Goal: Information Seeking & Learning: Learn about a topic

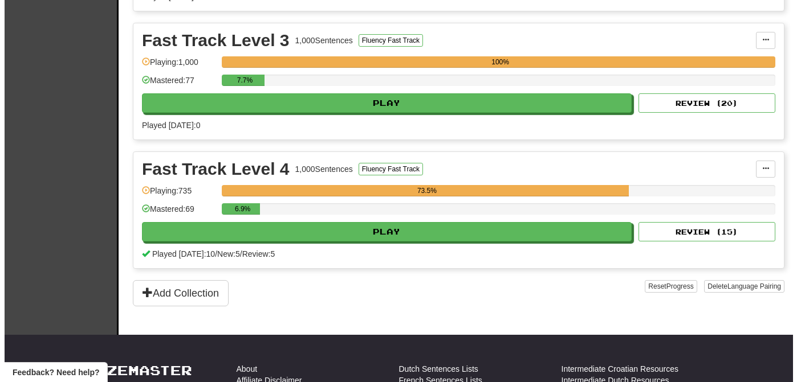
scroll to position [628, 0]
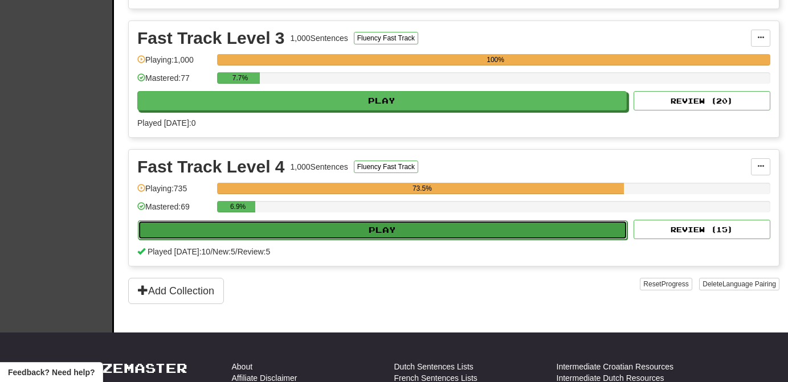
click at [557, 225] on button "Play" at bounding box center [382, 230] width 489 height 19
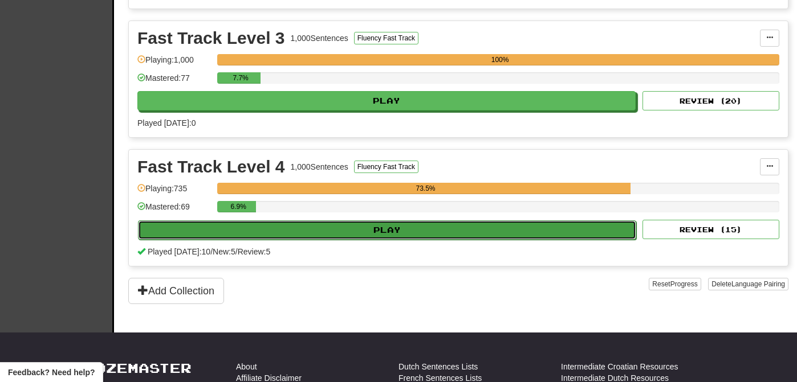
select select "**"
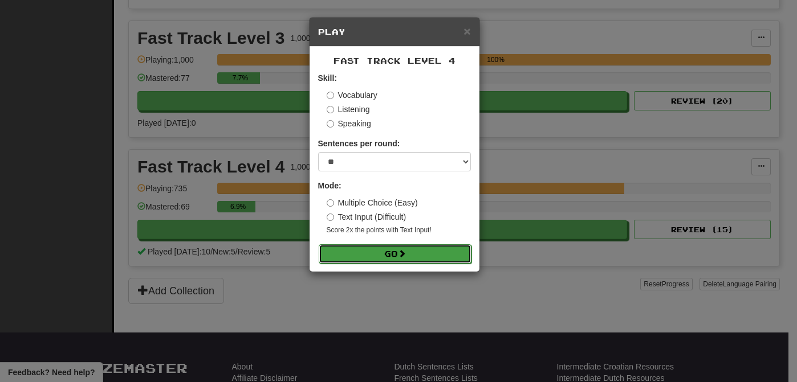
click at [448, 254] on button "Go" at bounding box center [395, 253] width 153 height 19
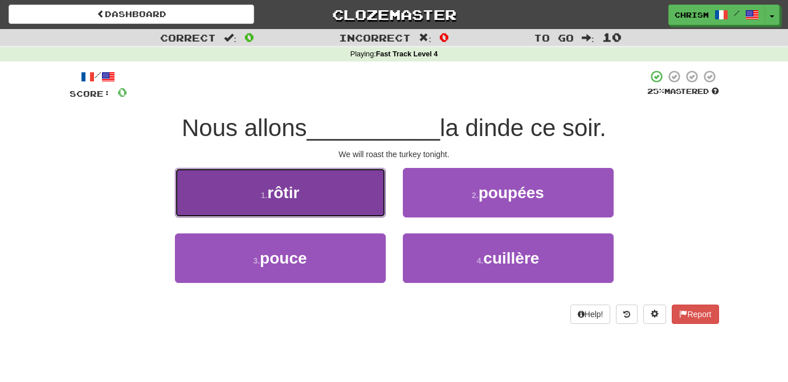
click at [353, 206] on button "1 . rôtir" at bounding box center [280, 193] width 211 height 50
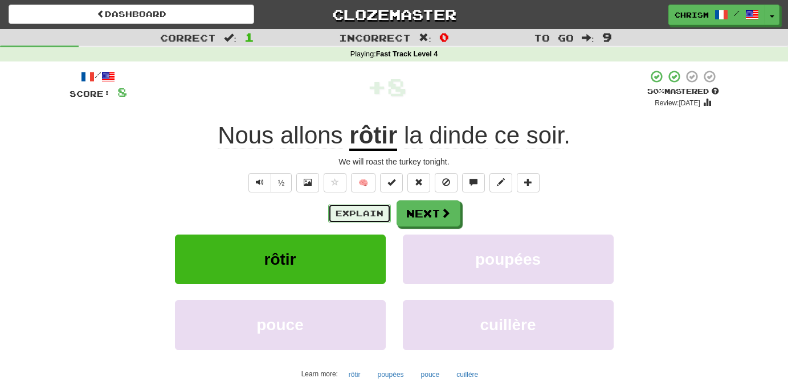
click at [354, 216] on button "Explain" at bounding box center [359, 213] width 63 height 19
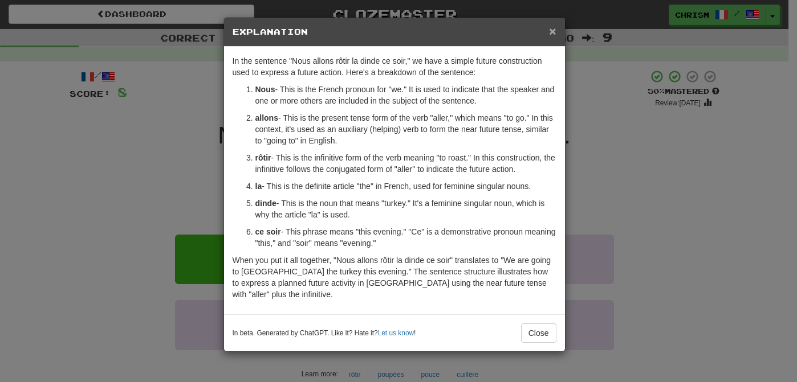
click at [552, 35] on span "×" at bounding box center [552, 31] width 7 height 13
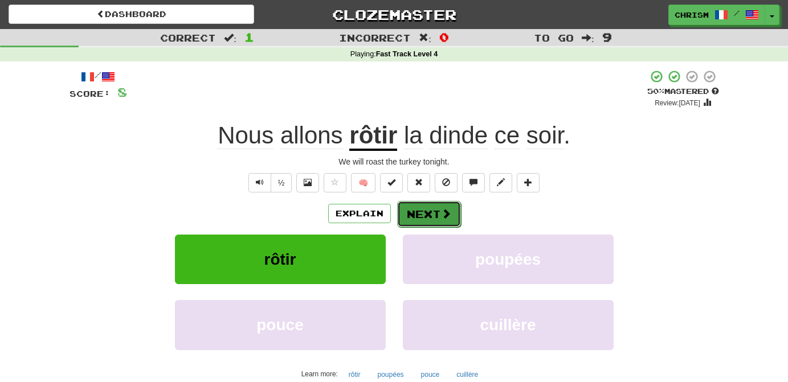
click at [441, 213] on span at bounding box center [446, 214] width 10 height 10
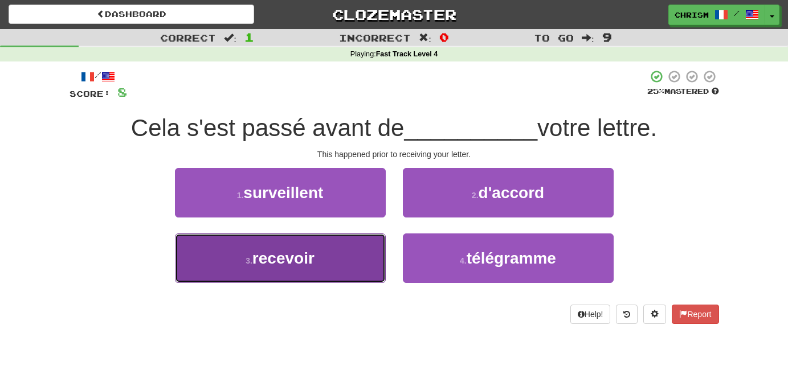
click at [352, 254] on button "3 . recevoir" at bounding box center [280, 259] width 211 height 50
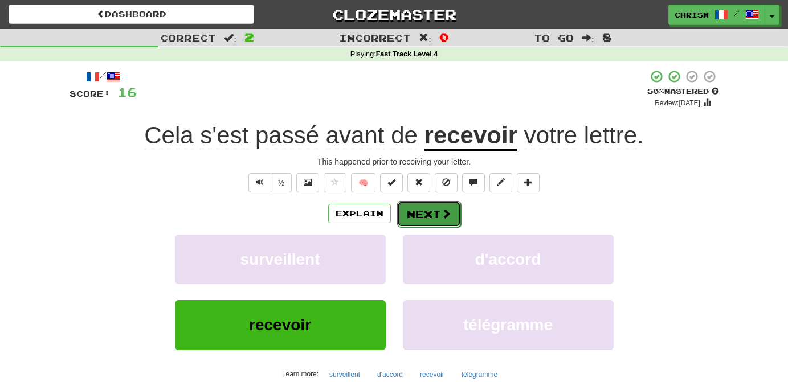
click at [427, 212] on button "Next" at bounding box center [429, 214] width 64 height 26
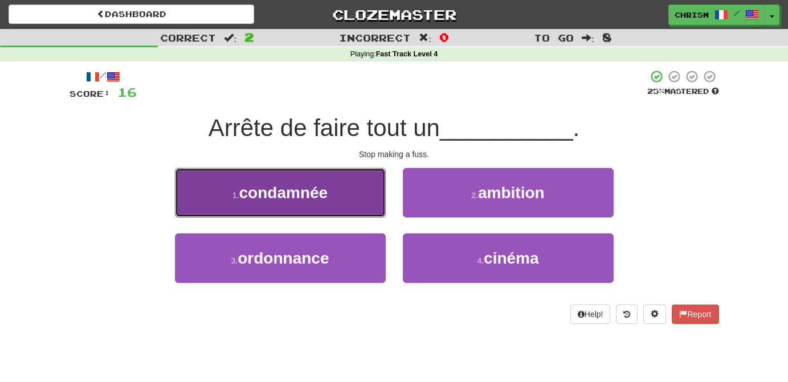
click at [352, 199] on button "1 . condamnée" at bounding box center [280, 193] width 211 height 50
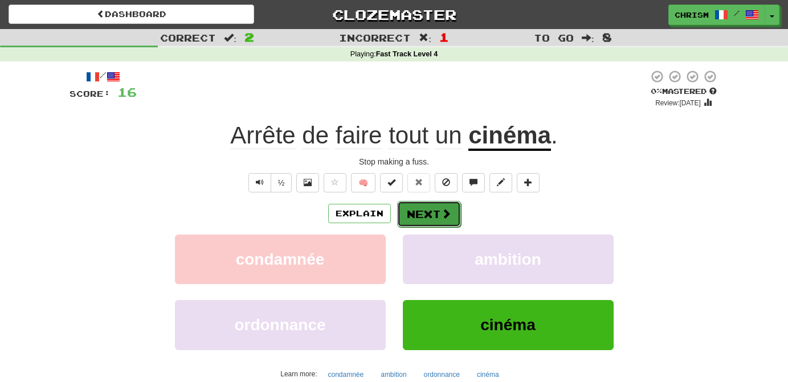
click at [437, 211] on button "Next" at bounding box center [429, 214] width 64 height 26
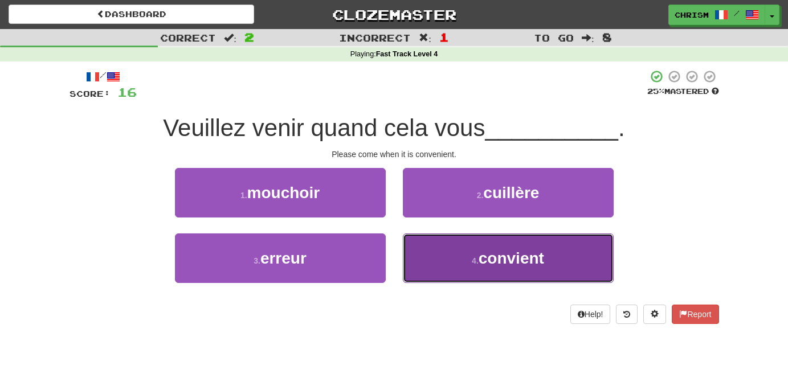
click at [430, 260] on button "4 . convient" at bounding box center [508, 259] width 211 height 50
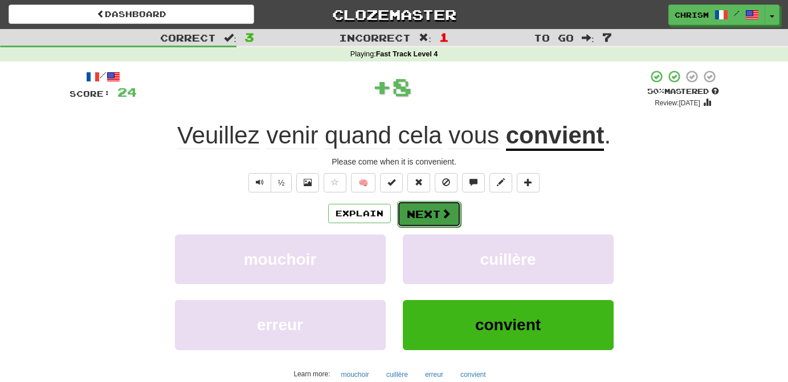
click at [436, 217] on button "Next" at bounding box center [429, 214] width 64 height 26
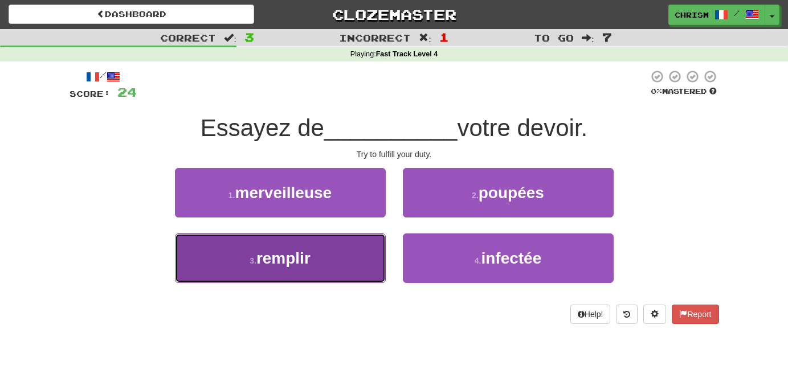
click at [378, 252] on button "3 . remplir" at bounding box center [280, 259] width 211 height 50
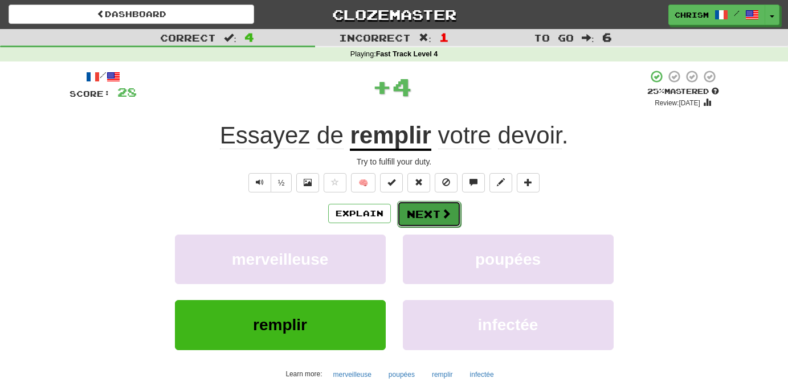
click at [449, 213] on span at bounding box center [446, 214] width 10 height 10
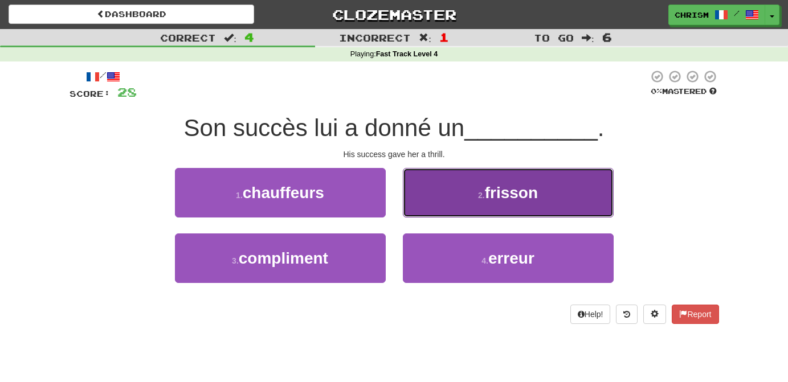
click at [457, 204] on button "2 . frisson" at bounding box center [508, 193] width 211 height 50
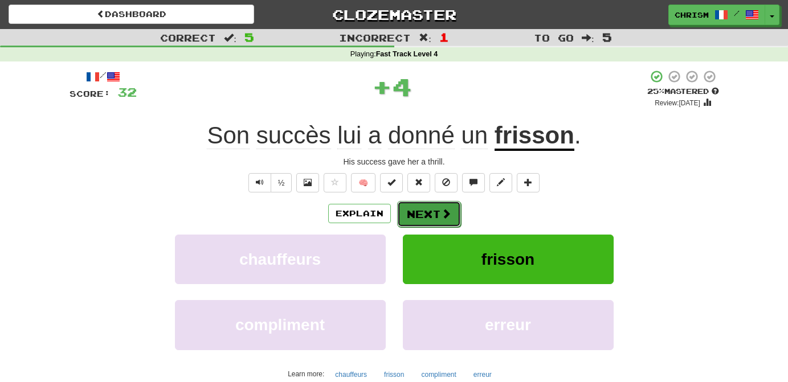
click at [443, 213] on span at bounding box center [446, 214] width 10 height 10
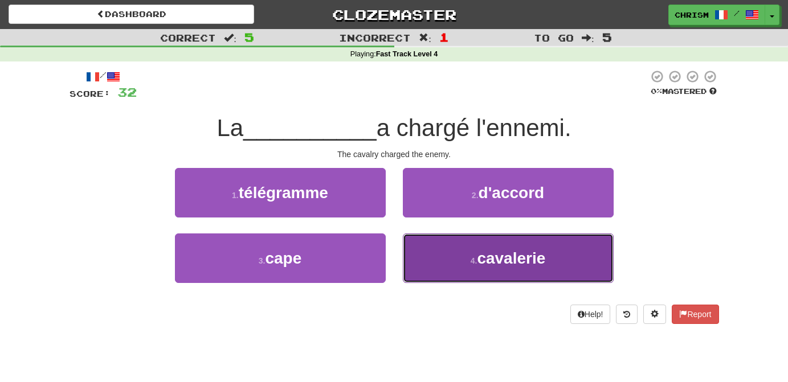
click at [443, 250] on button "4 . cavalerie" at bounding box center [508, 259] width 211 height 50
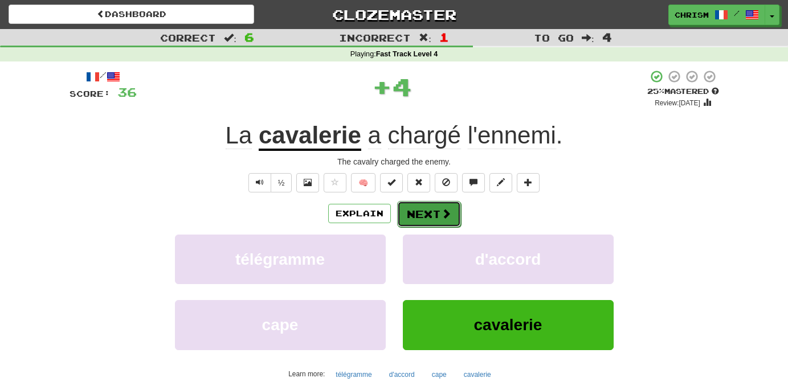
click at [447, 214] on span at bounding box center [446, 214] width 10 height 10
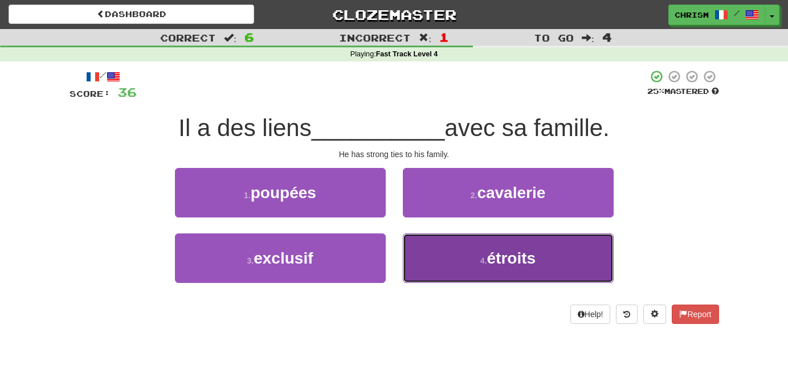
click at [460, 242] on button "4 . étroits" at bounding box center [508, 259] width 211 height 50
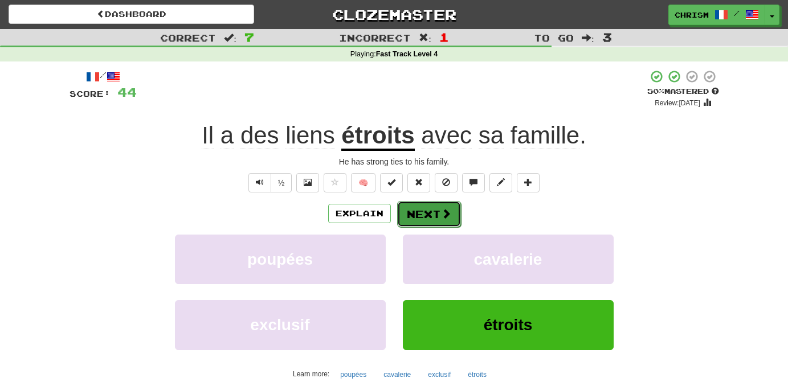
click at [436, 213] on button "Next" at bounding box center [429, 214] width 64 height 26
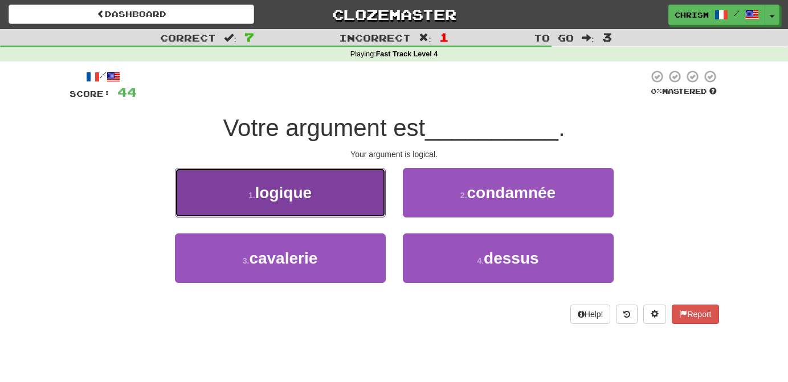
click at [339, 186] on button "1 . logique" at bounding box center [280, 193] width 211 height 50
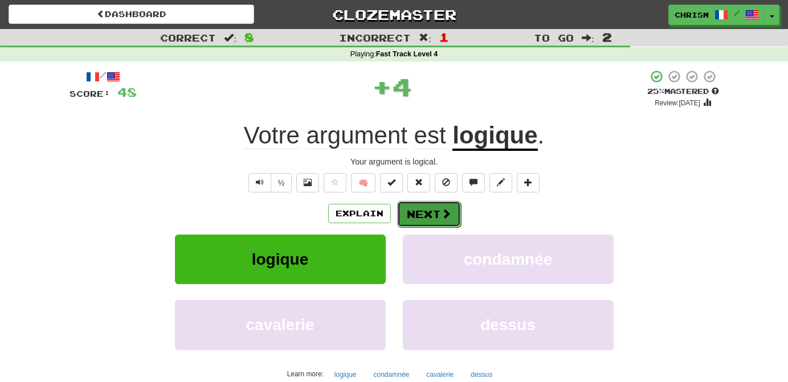
click at [429, 218] on button "Next" at bounding box center [429, 214] width 64 height 26
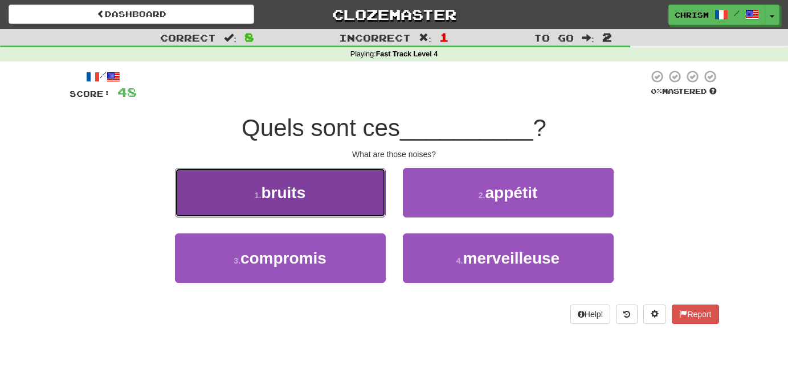
click at [329, 195] on button "1 . bruits" at bounding box center [280, 193] width 211 height 50
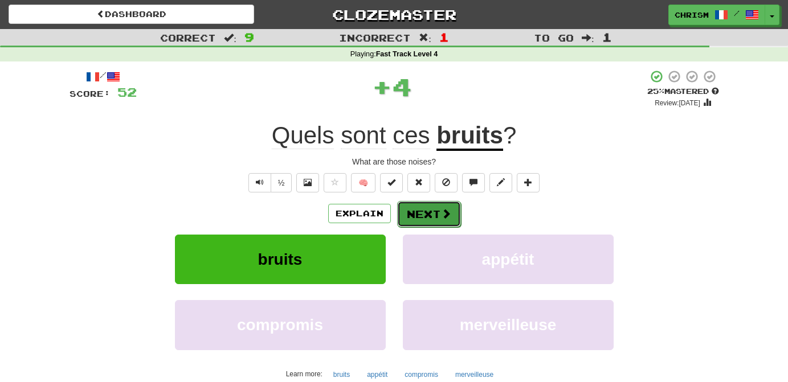
click at [434, 215] on button "Next" at bounding box center [429, 214] width 64 height 26
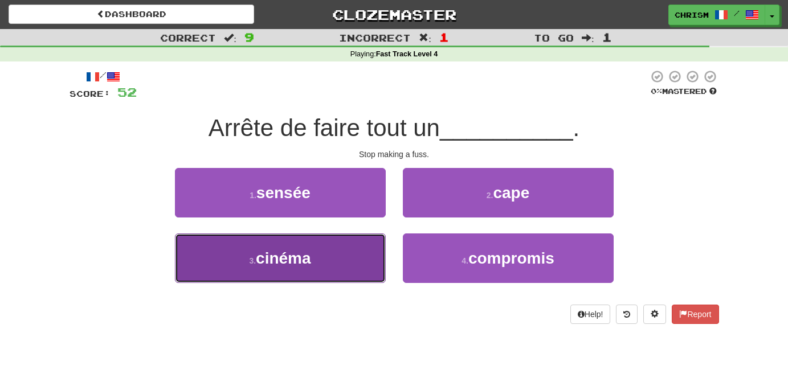
click at [355, 254] on button "3 . cinéma" at bounding box center [280, 259] width 211 height 50
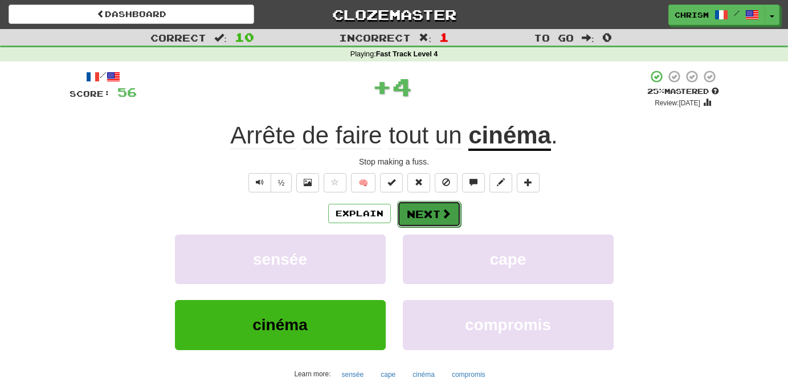
click at [439, 221] on button "Next" at bounding box center [429, 214] width 64 height 26
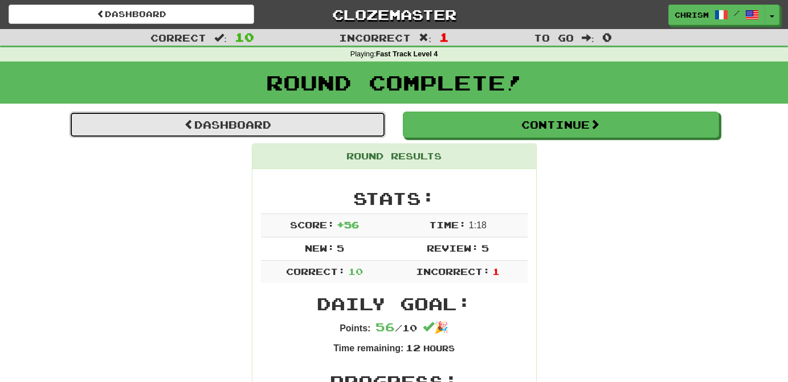
click at [332, 116] on link "Dashboard" at bounding box center [228, 125] width 316 height 26
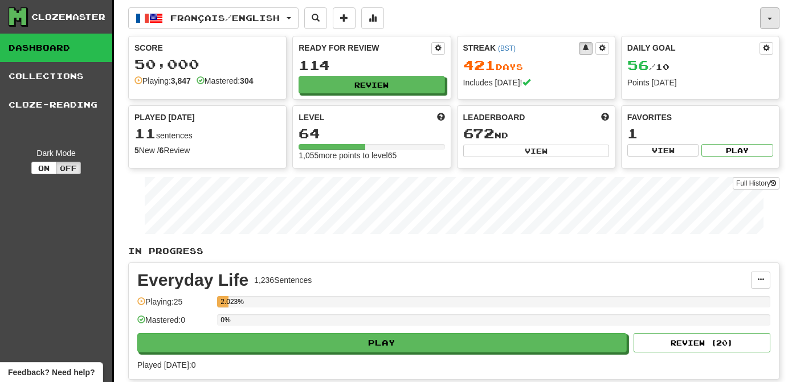
click at [770, 15] on button "button" at bounding box center [769, 18] width 19 height 22
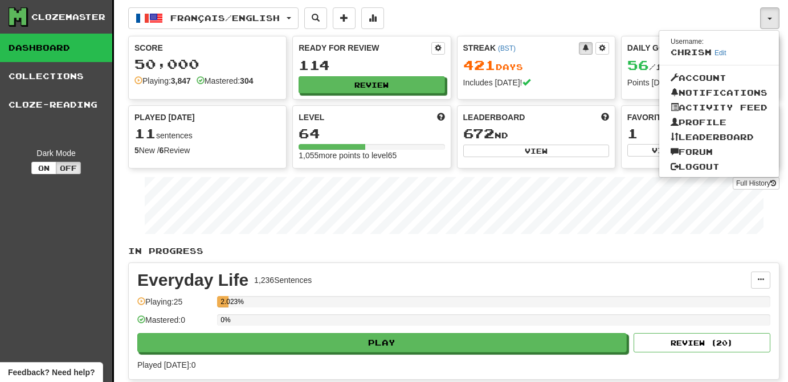
click at [552, 13] on div "Français / English Español / English Streak: 0 Review: 60 Daily Goal: 0 / 10 Fr…" at bounding box center [444, 18] width 632 height 22
